Goal: Find contact information: Find contact information

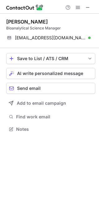
scroll to position [125, 99]
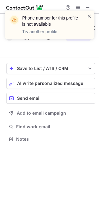
scroll to position [125, 99]
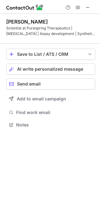
scroll to position [120, 99]
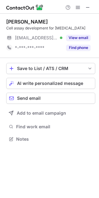
scroll to position [135, 99]
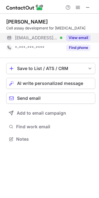
click at [78, 39] on button "View email" at bounding box center [78, 38] width 24 height 6
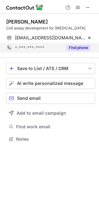
click at [89, 46] on button "Find phone" at bounding box center [78, 48] width 24 height 6
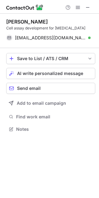
scroll to position [125, 99]
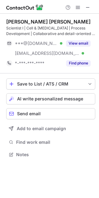
scroll to position [150, 99]
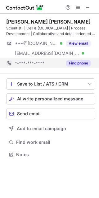
click at [72, 65] on button "Find phone" at bounding box center [78, 63] width 24 height 6
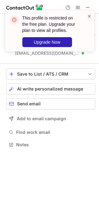
scroll to position [140, 99]
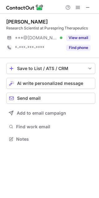
scroll to position [135, 99]
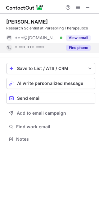
click at [74, 47] on button "Find phone" at bounding box center [78, 48] width 24 height 6
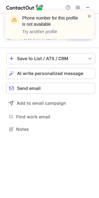
scroll to position [125, 99]
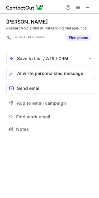
scroll to position [125, 99]
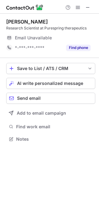
scroll to position [3, 3]
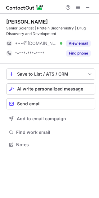
scroll to position [140, 99]
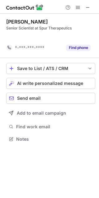
scroll to position [125, 99]
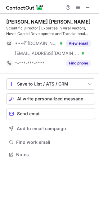
scroll to position [150, 99]
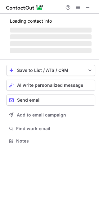
scroll to position [140, 99]
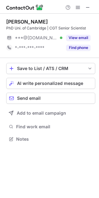
scroll to position [3, 3]
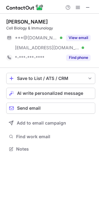
scroll to position [145, 99]
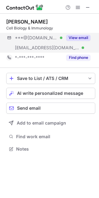
click at [92, 40] on div "***@[DOMAIN_NAME] Verified [EMAIL_ADDRESS][DOMAIN_NAME] Verified View email" at bounding box center [50, 43] width 89 height 20
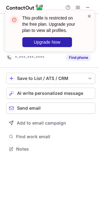
click at [87, 17] on span at bounding box center [89, 16] width 5 height 6
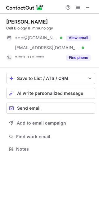
click at [77, 7] on div "This profile is restricted on the free plan. Upgrade your plan to view all prof…" at bounding box center [49, 10] width 99 height 12
click at [77, 7] on span at bounding box center [77, 7] width 5 height 5
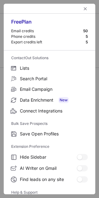
scroll to position [60, 0]
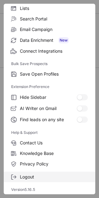
click at [26, 175] on span "Logout" at bounding box center [54, 177] width 68 height 6
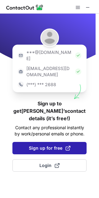
click at [44, 145] on span "Sign up for free" at bounding box center [50, 148] width 42 height 6
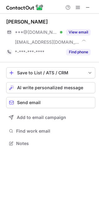
scroll to position [139, 99]
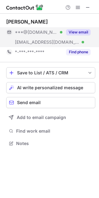
click at [76, 34] on button "View email" at bounding box center [78, 32] width 24 height 6
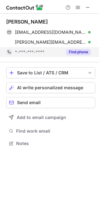
click at [89, 53] on button "Find phone" at bounding box center [78, 52] width 24 height 6
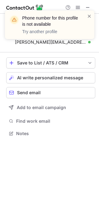
scroll to position [129, 99]
click at [57, 44] on div "Phone number for this profile is not available Try another profile" at bounding box center [49, 27] width 99 height 46
click at [72, 43] on div "Phone number for this profile is not available Try another profile" at bounding box center [49, 27] width 99 height 46
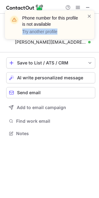
click at [72, 43] on div "Phone number for this profile is not available Try another profile" at bounding box center [49, 27] width 99 height 46
click at [73, 43] on div "Phone number for this profile is not available Try another profile" at bounding box center [49, 27] width 99 height 46
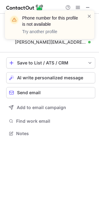
click at [94, 43] on div "Phone number for this profile is not available Try another profile" at bounding box center [49, 27] width 99 height 46
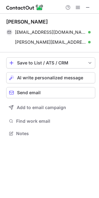
click at [79, 40] on div "Phone number for this profile is not available Try another profile" at bounding box center [49, 27] width 99 height 46
click at [78, 40] on div "Phone number for this profile is not available Try another profile Marcela Rosa…" at bounding box center [49, 99] width 99 height 198
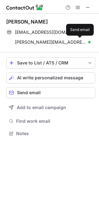
click at [78, 40] on span at bounding box center [79, 42] width 5 height 5
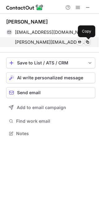
click at [90, 42] on button at bounding box center [87, 42] width 6 height 6
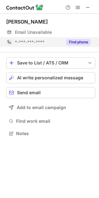
scroll to position [129, 99]
click at [76, 46] on div "Find phone" at bounding box center [76, 42] width 28 height 10
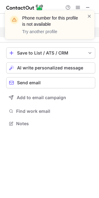
scroll to position [119, 99]
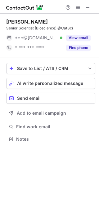
scroll to position [135, 99]
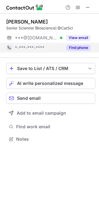
click at [83, 50] on button "Find phone" at bounding box center [78, 48] width 24 height 6
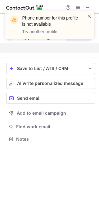
scroll to position [125, 99]
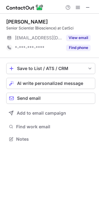
scroll to position [135, 99]
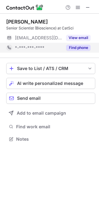
click at [83, 49] on button "Find phone" at bounding box center [78, 48] width 24 height 6
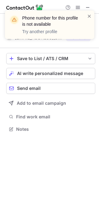
scroll to position [125, 99]
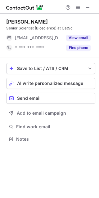
scroll to position [135, 99]
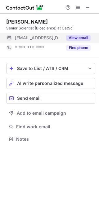
click at [82, 39] on button "View email" at bounding box center [78, 38] width 24 height 6
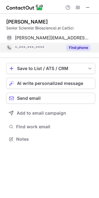
click at [84, 46] on button "Find phone" at bounding box center [78, 48] width 24 height 6
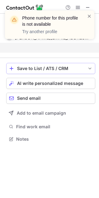
scroll to position [125, 99]
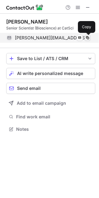
click at [88, 39] on span at bounding box center [87, 37] width 5 height 5
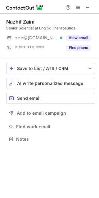
scroll to position [135, 99]
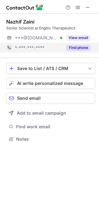
click at [86, 47] on button "Find phone" at bounding box center [78, 48] width 24 height 6
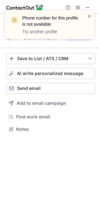
scroll to position [125, 99]
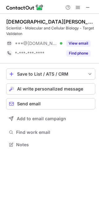
scroll to position [140, 99]
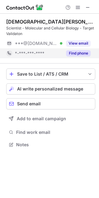
click at [74, 52] on button "Find phone" at bounding box center [78, 53] width 24 height 6
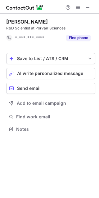
scroll to position [125, 99]
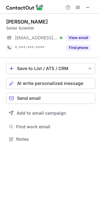
scroll to position [135, 99]
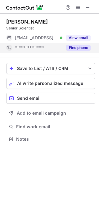
click at [86, 47] on button "Find phone" at bounding box center [78, 48] width 24 height 6
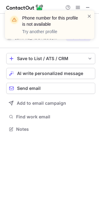
scroll to position [125, 99]
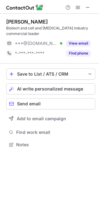
scroll to position [140, 99]
click at [79, 60] on div "[PERSON_NAME] Biotech and cell and [MEDICAL_DATA] industry commercial leader **…" at bounding box center [50, 39] width 89 height 50
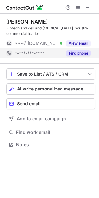
click at [86, 53] on button "Find phone" at bounding box center [78, 53] width 24 height 6
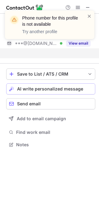
scroll to position [130, 99]
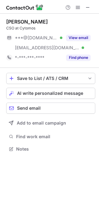
scroll to position [145, 99]
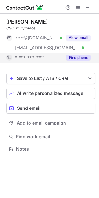
click at [78, 59] on button "Find phone" at bounding box center [78, 58] width 24 height 6
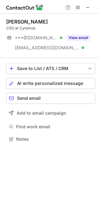
scroll to position [135, 99]
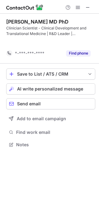
scroll to position [130, 99]
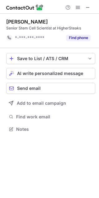
scroll to position [125, 99]
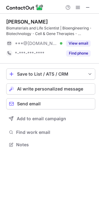
scroll to position [140, 99]
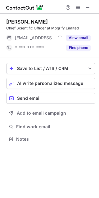
scroll to position [3, 3]
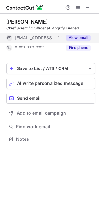
click at [90, 41] on div "View email" at bounding box center [76, 38] width 28 height 10
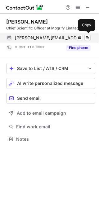
click at [90, 41] on div "jonathan@mogrify.com Send email Copy" at bounding box center [48, 38] width 84 height 10
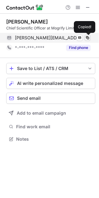
click at [89, 39] on span at bounding box center [87, 37] width 5 height 5
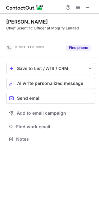
scroll to position [125, 99]
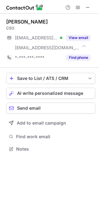
scroll to position [145, 99]
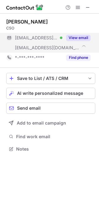
click at [78, 39] on button "View email" at bounding box center [78, 38] width 24 height 6
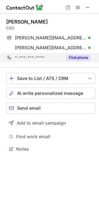
click at [83, 56] on button "Find phone" at bounding box center [78, 58] width 24 height 6
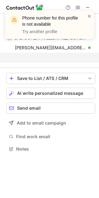
scroll to position [135, 99]
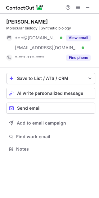
scroll to position [145, 99]
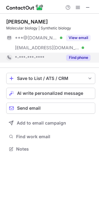
click at [82, 61] on div "Find phone" at bounding box center [76, 58] width 28 height 10
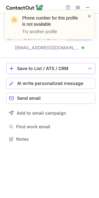
scroll to position [135, 99]
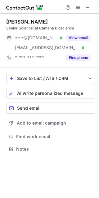
scroll to position [145, 99]
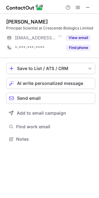
scroll to position [3, 3]
click at [85, 9] on button at bounding box center [87, 7] width 7 height 7
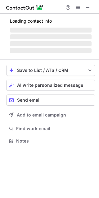
scroll to position [3, 3]
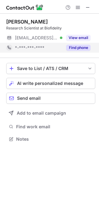
click at [80, 46] on button "Find phone" at bounding box center [78, 48] width 24 height 6
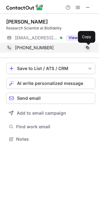
click at [88, 50] on span at bounding box center [87, 47] width 5 height 5
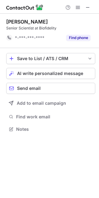
scroll to position [125, 99]
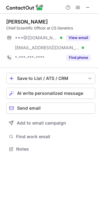
scroll to position [145, 99]
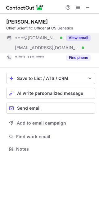
click at [76, 38] on button "View email" at bounding box center [78, 38] width 24 height 6
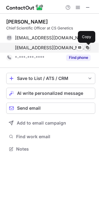
click at [87, 48] on span at bounding box center [87, 47] width 5 height 5
click at [88, 47] on span at bounding box center [87, 47] width 5 height 5
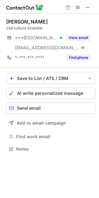
scroll to position [145, 99]
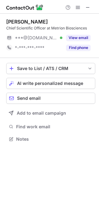
scroll to position [135, 99]
click at [90, 15] on div "[PERSON_NAME] Chief Scientific Officer at Metrion Biosciences ***@[DOMAIN_NAME]…" at bounding box center [50, 36] width 89 height 44
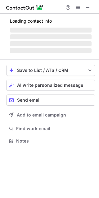
scroll to position [155, 99]
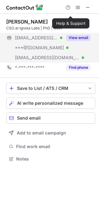
click at [82, 34] on div "View email" at bounding box center [76, 38] width 28 height 10
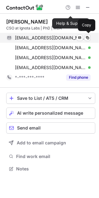
scroll to position [165, 99]
